Goal: Book appointment/travel/reservation

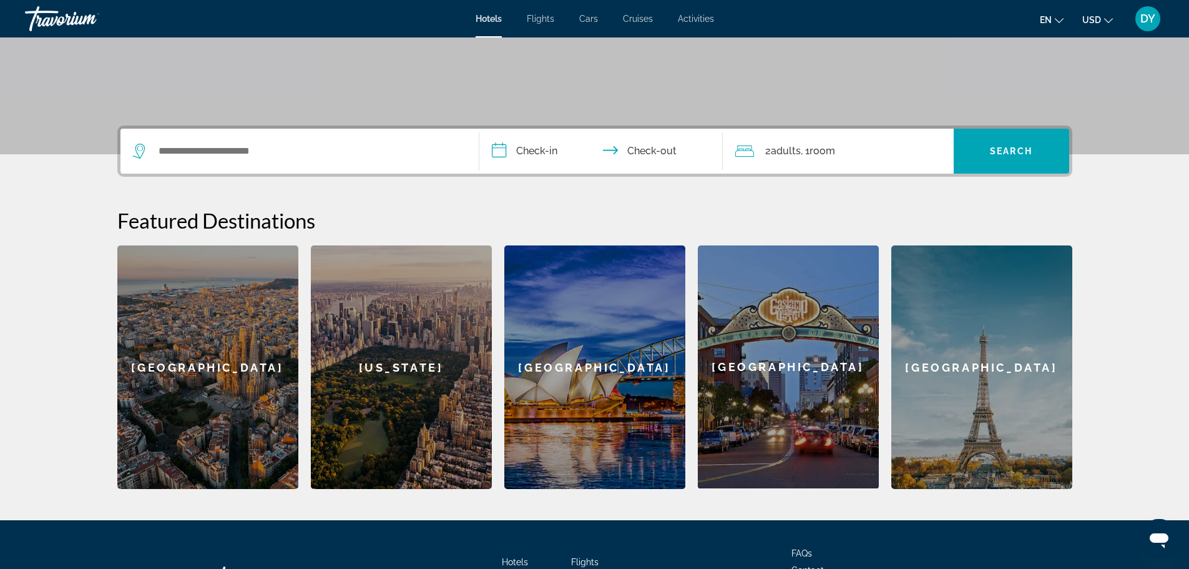
scroll to position [250, 0]
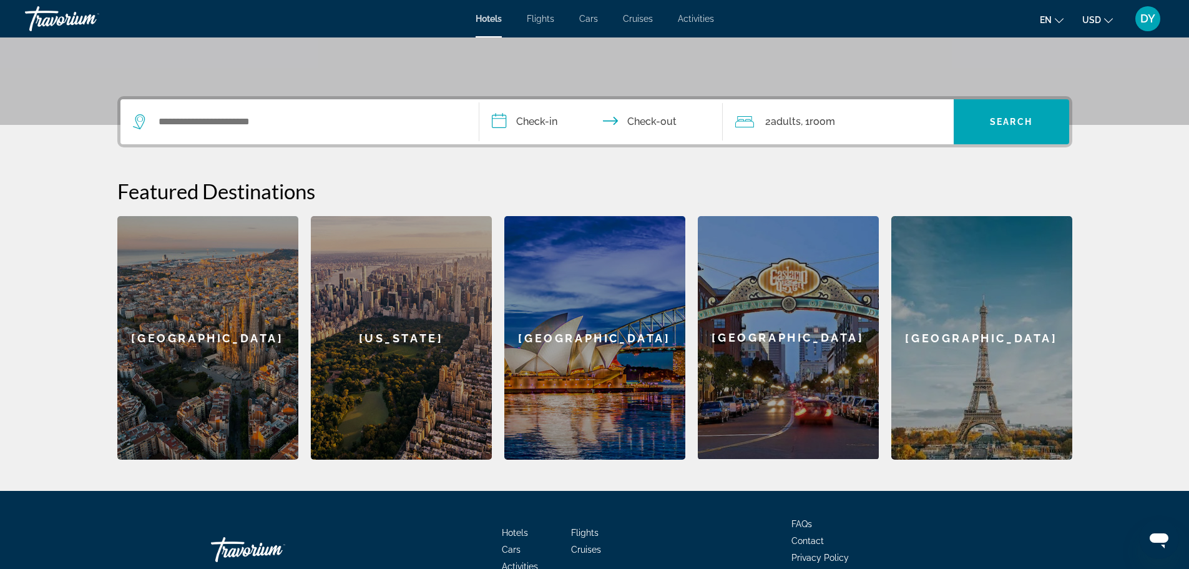
click at [976, 341] on div "[GEOGRAPHIC_DATA]" at bounding box center [981, 337] width 181 height 243
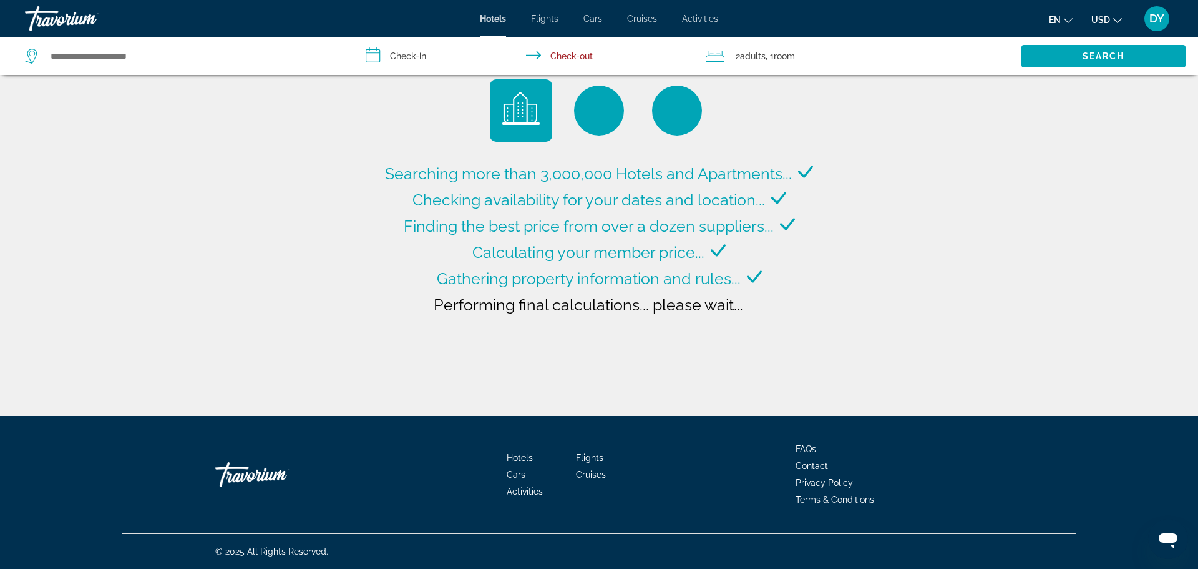
type input "**********"
